Goal: Contribute content: Contribute content

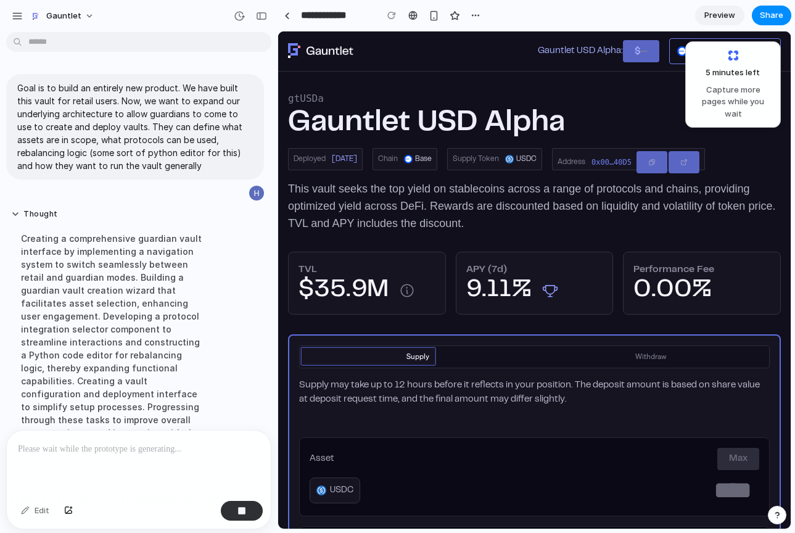
scroll to position [57, 0]
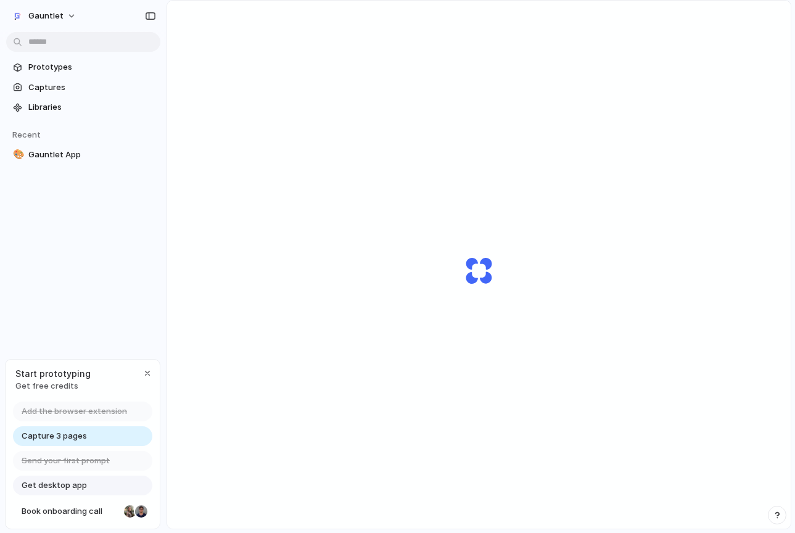
click at [50, 385] on span "Get free credits" at bounding box center [52, 386] width 75 height 12
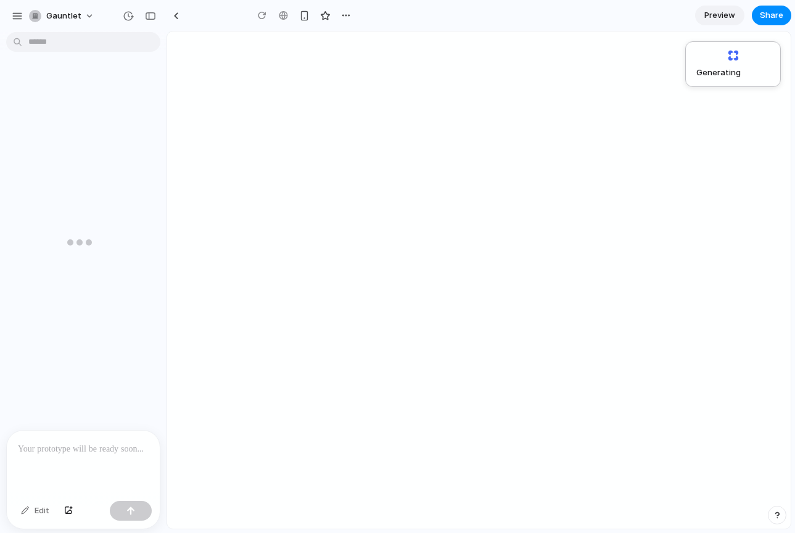
type input "**********"
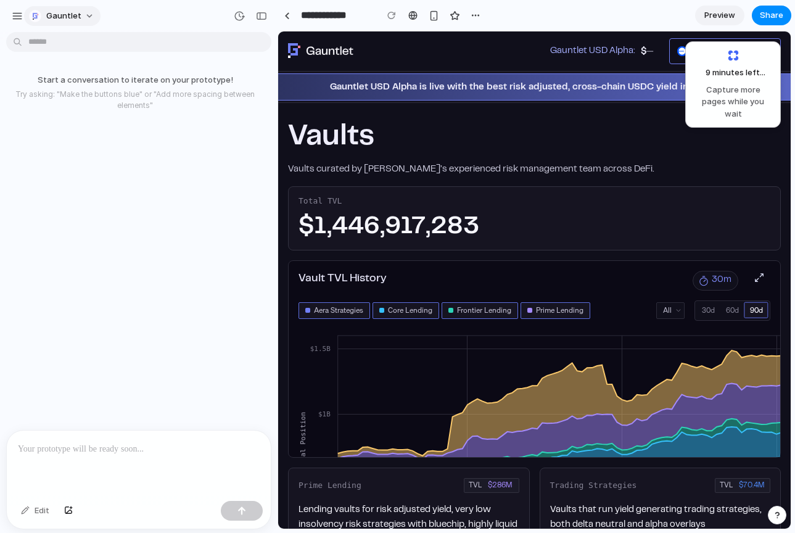
click at [68, 18] on span "Gauntlet" at bounding box center [63, 16] width 35 height 12
click at [68, 304] on div "Settings Invite members Change theme Sign out" at bounding box center [282, 409] width 445 height 210
click at [13, 15] on div "button" at bounding box center [17, 15] width 11 height 11
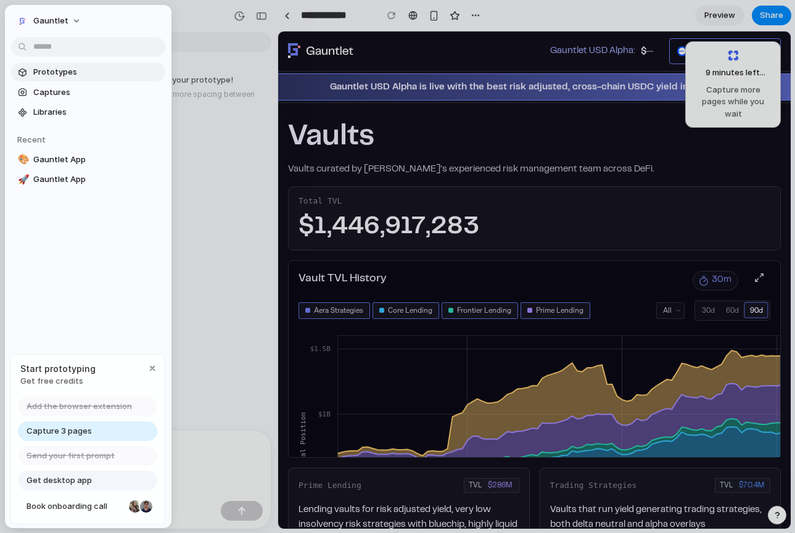
click at [58, 72] on span "Prototypes" at bounding box center [96, 72] width 127 height 12
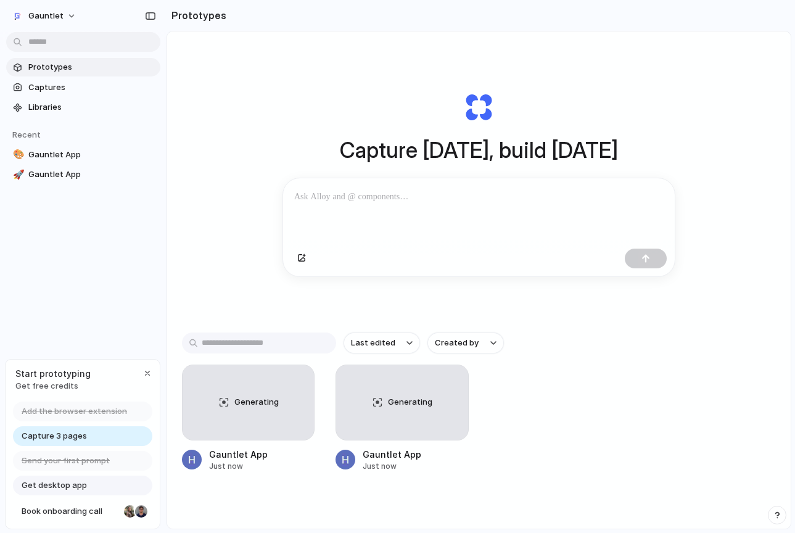
click at [65, 438] on span "Capture 3 pages" at bounding box center [54, 436] width 65 height 12
click at [264, 414] on div at bounding box center [248, 402] width 133 height 76
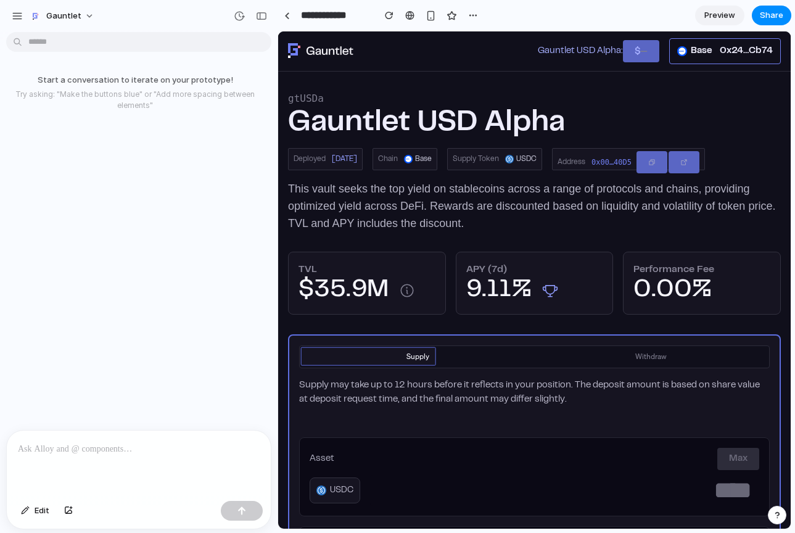
click at [117, 444] on p at bounding box center [139, 448] width 242 height 15
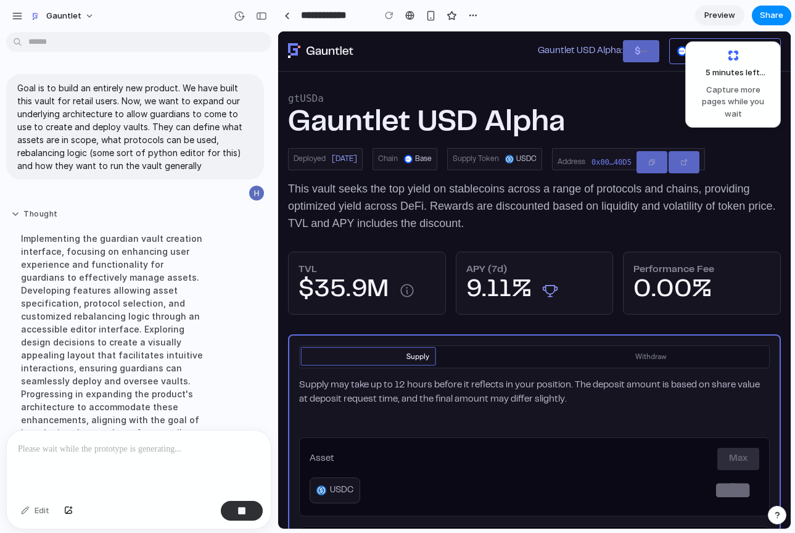
click at [38, 153] on p "Goal is to build an entirely new product. We have built this vault for retail u…" at bounding box center [134, 126] width 235 height 91
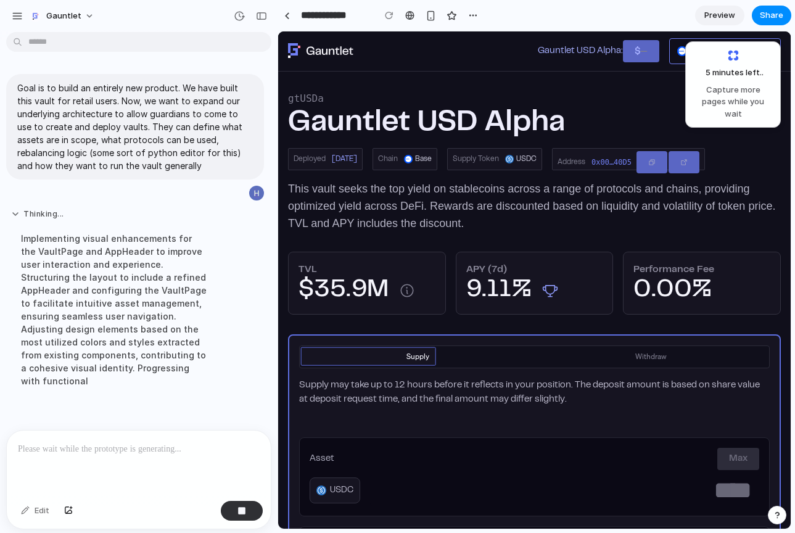
click at [21, 213] on button "Thinking ..." at bounding box center [114, 214] width 206 height 10
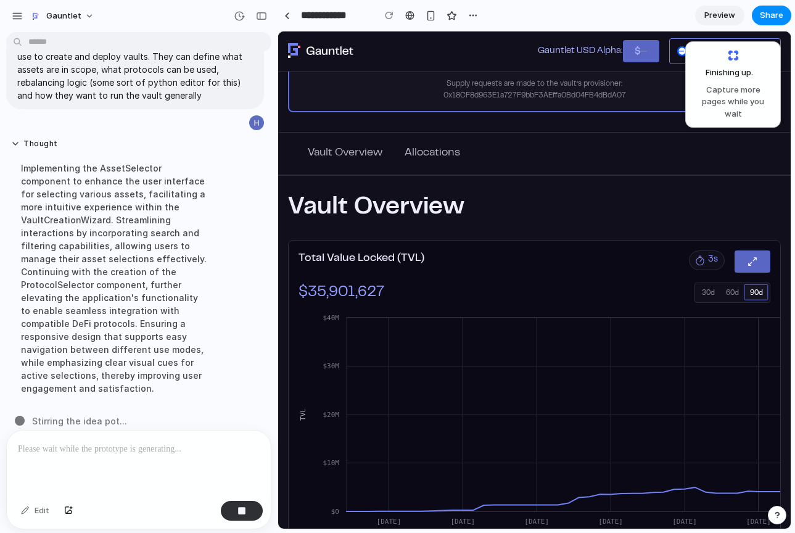
scroll to position [1127, 0]
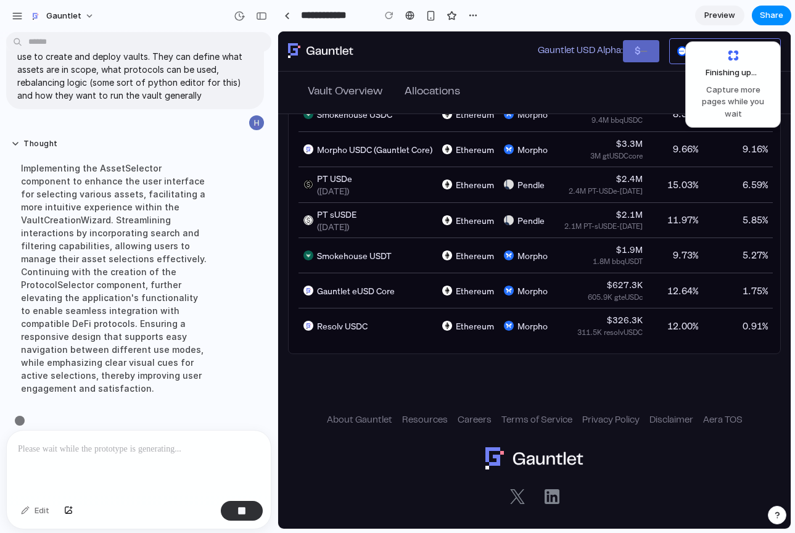
click at [277, 58] on main "Finishing up ... Capture more pages while you wait Goal is to build an entirely…" at bounding box center [533, 280] width 513 height 498
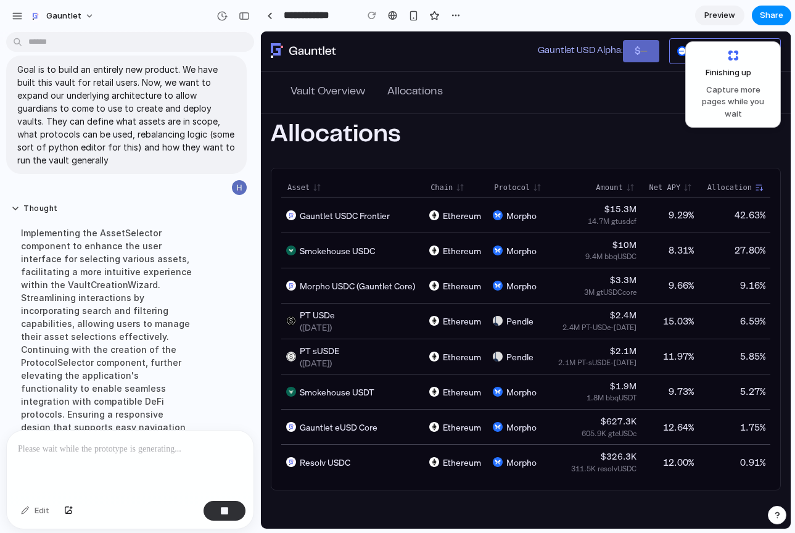
scroll to position [70, 0]
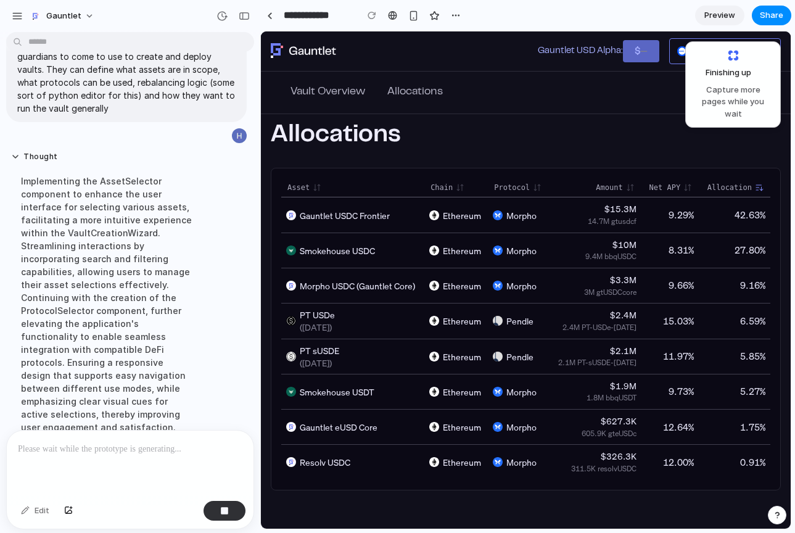
drag, startPoint x: 274, startPoint y: 57, endPoint x: 260, endPoint y: 36, distance: 25.0
click at [716, 9] on span "Preview" at bounding box center [719, 15] width 31 height 12
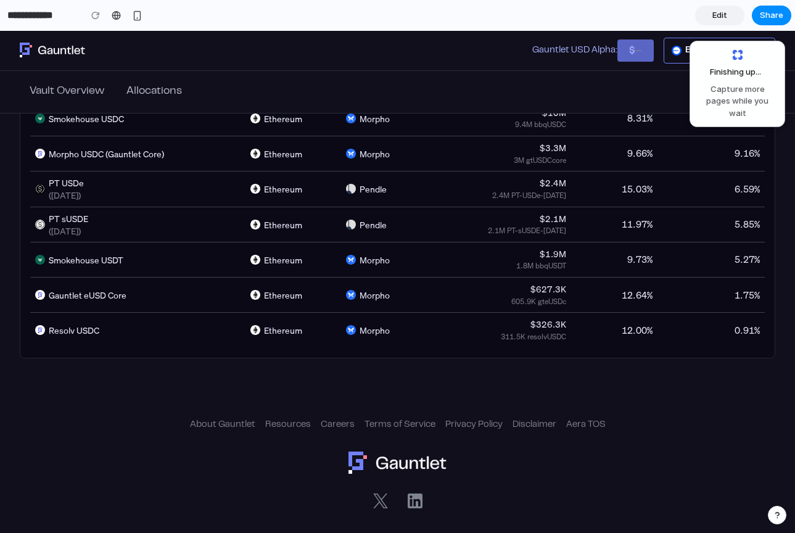
scroll to position [879, 0]
click at [716, 9] on span "Edit" at bounding box center [719, 15] width 15 height 12
